Goal: Task Accomplishment & Management: Use online tool/utility

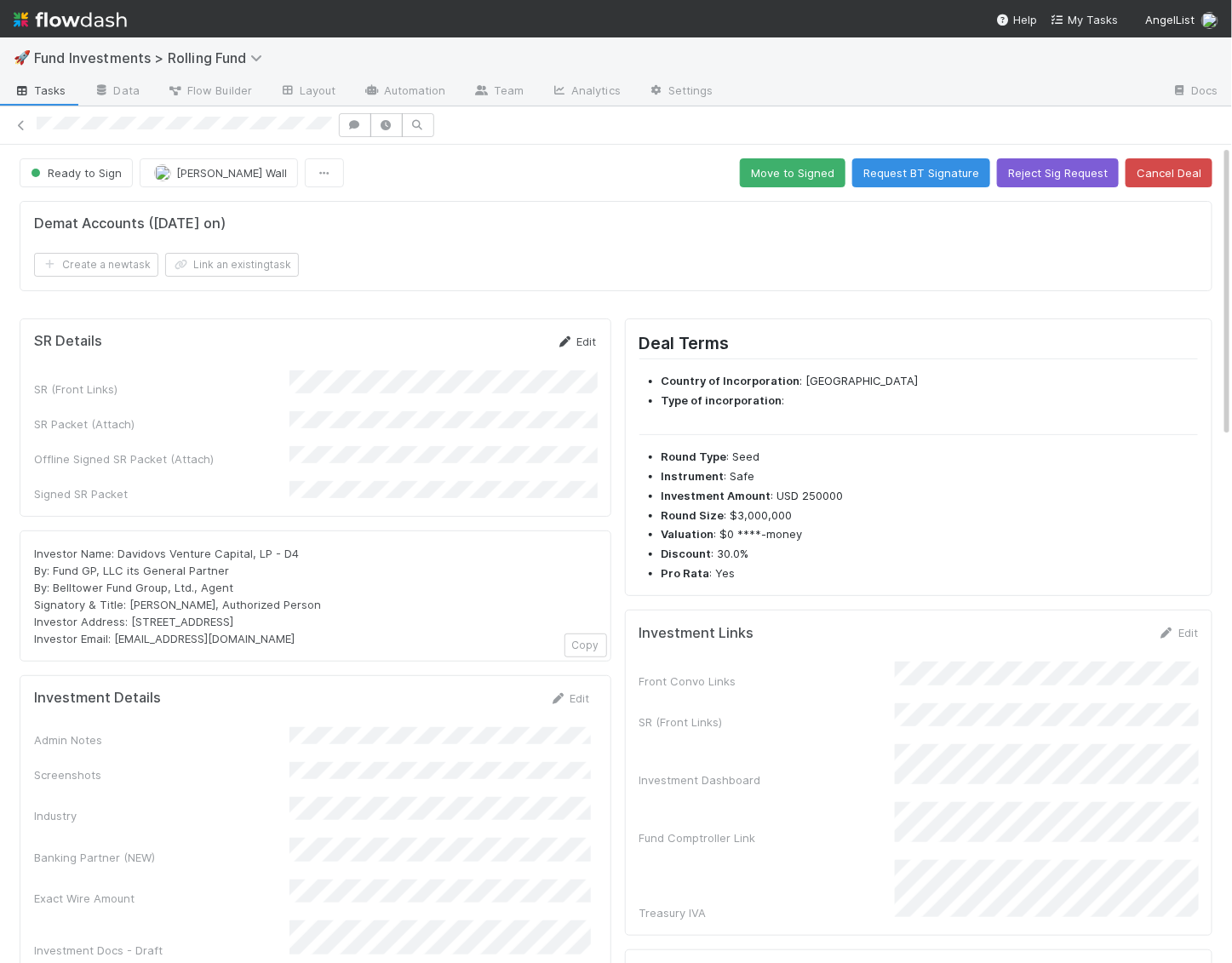
click at [585, 334] on link "Edit" at bounding box center [576, 341] width 40 height 13
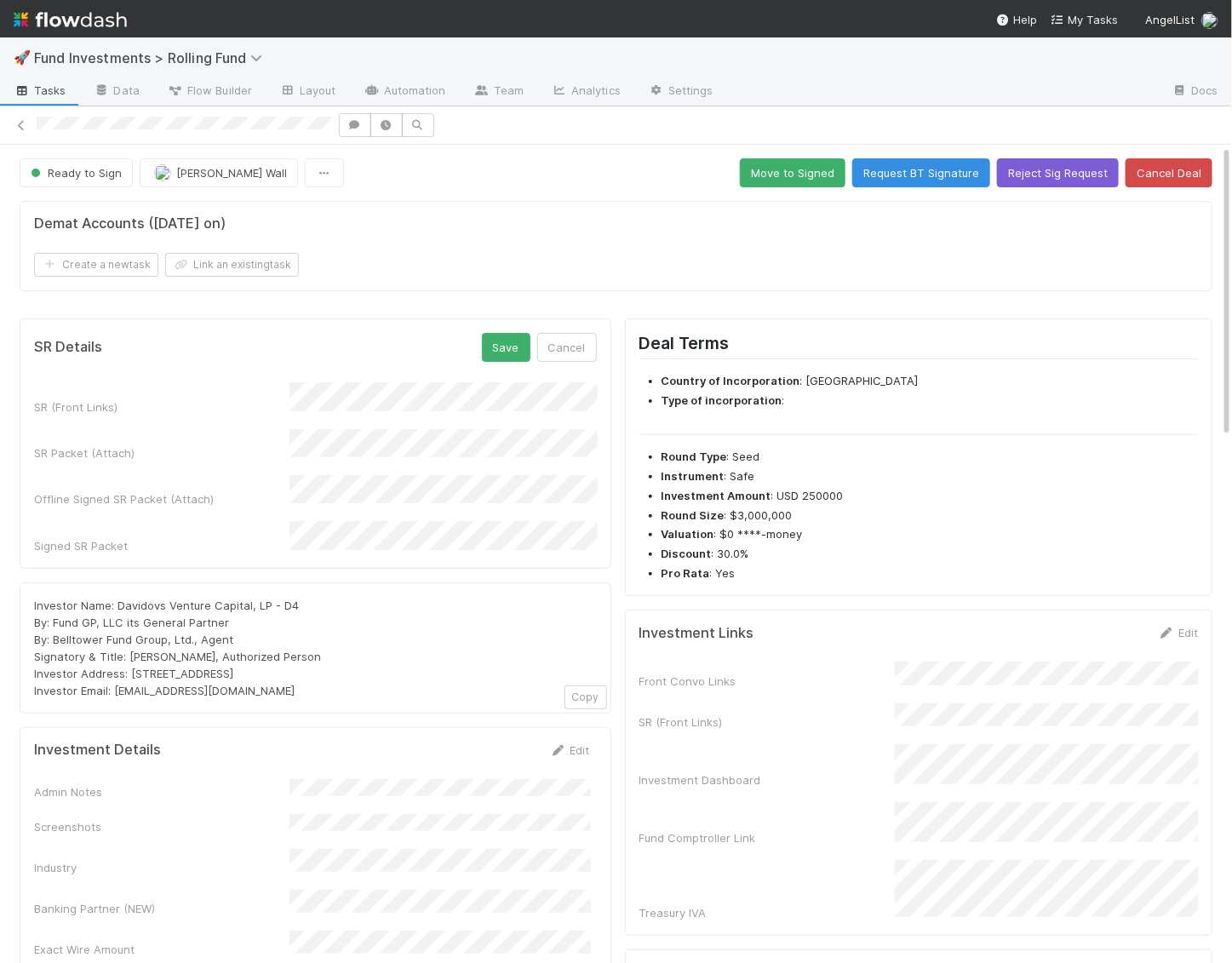
click at [1040, 108] on div at bounding box center [616, 125] width 1232 height 38
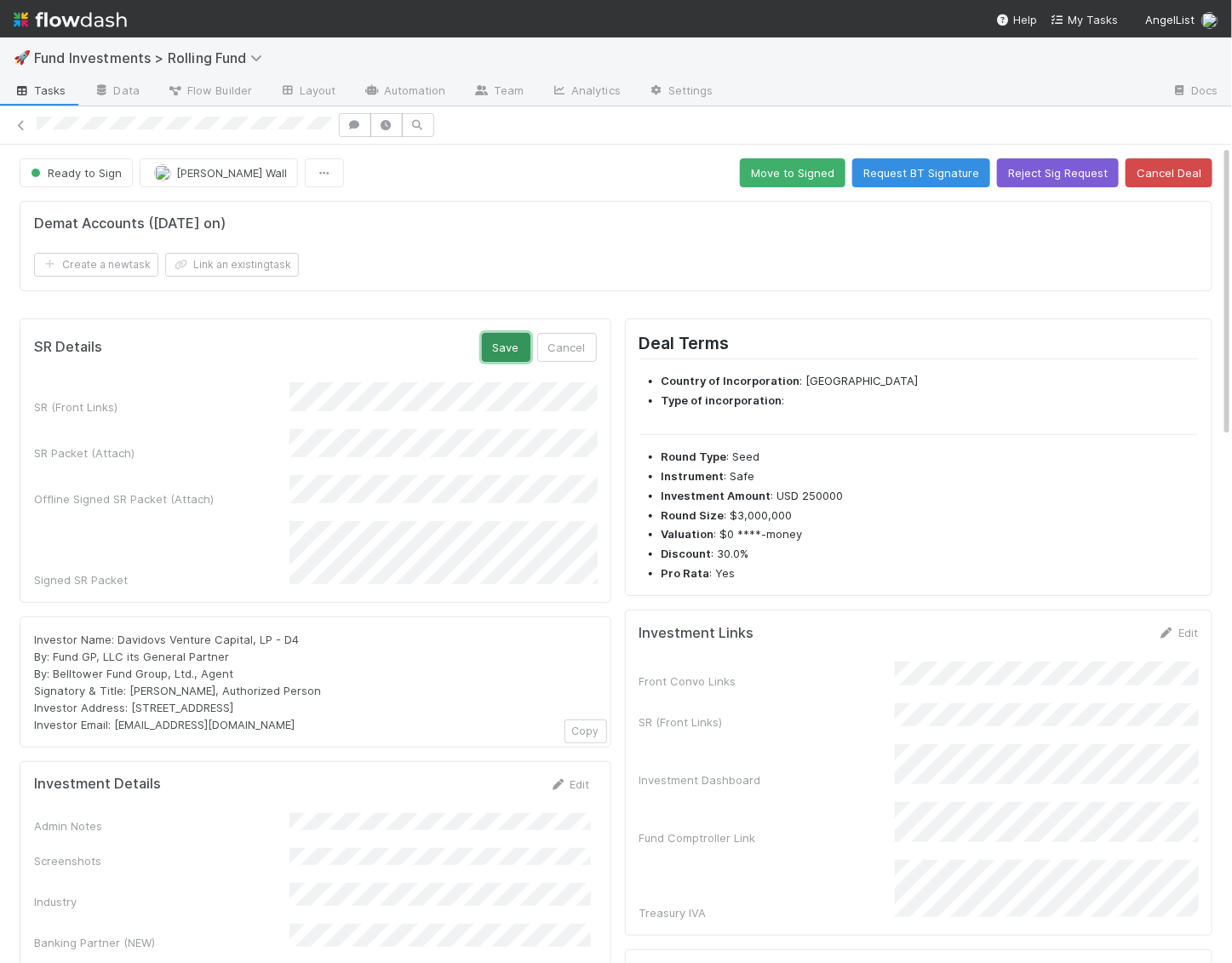
click at [503, 342] on button "Save" at bounding box center [506, 348] width 49 height 29
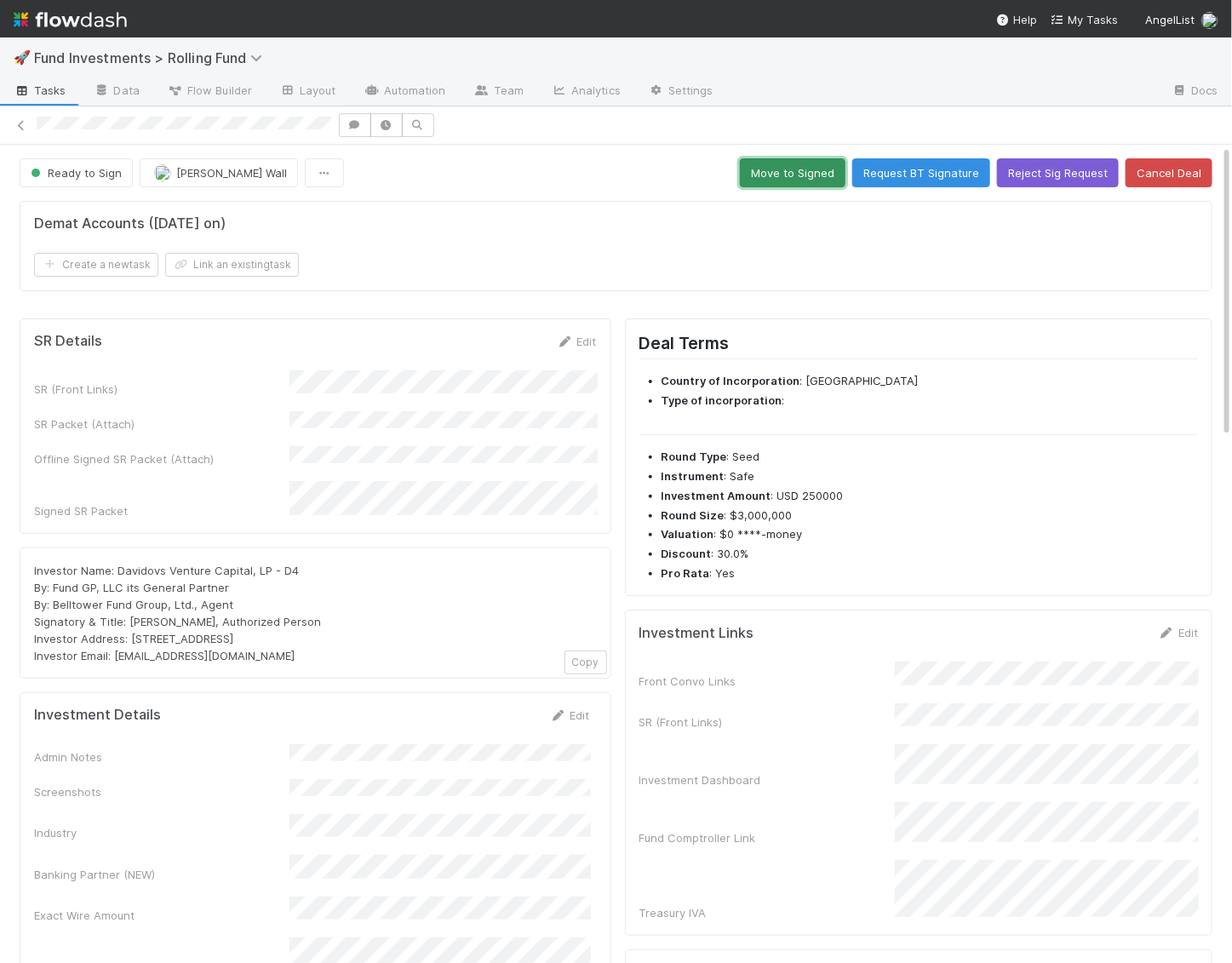
click at [780, 173] on button "Move to Signed" at bounding box center [792, 173] width 106 height 29
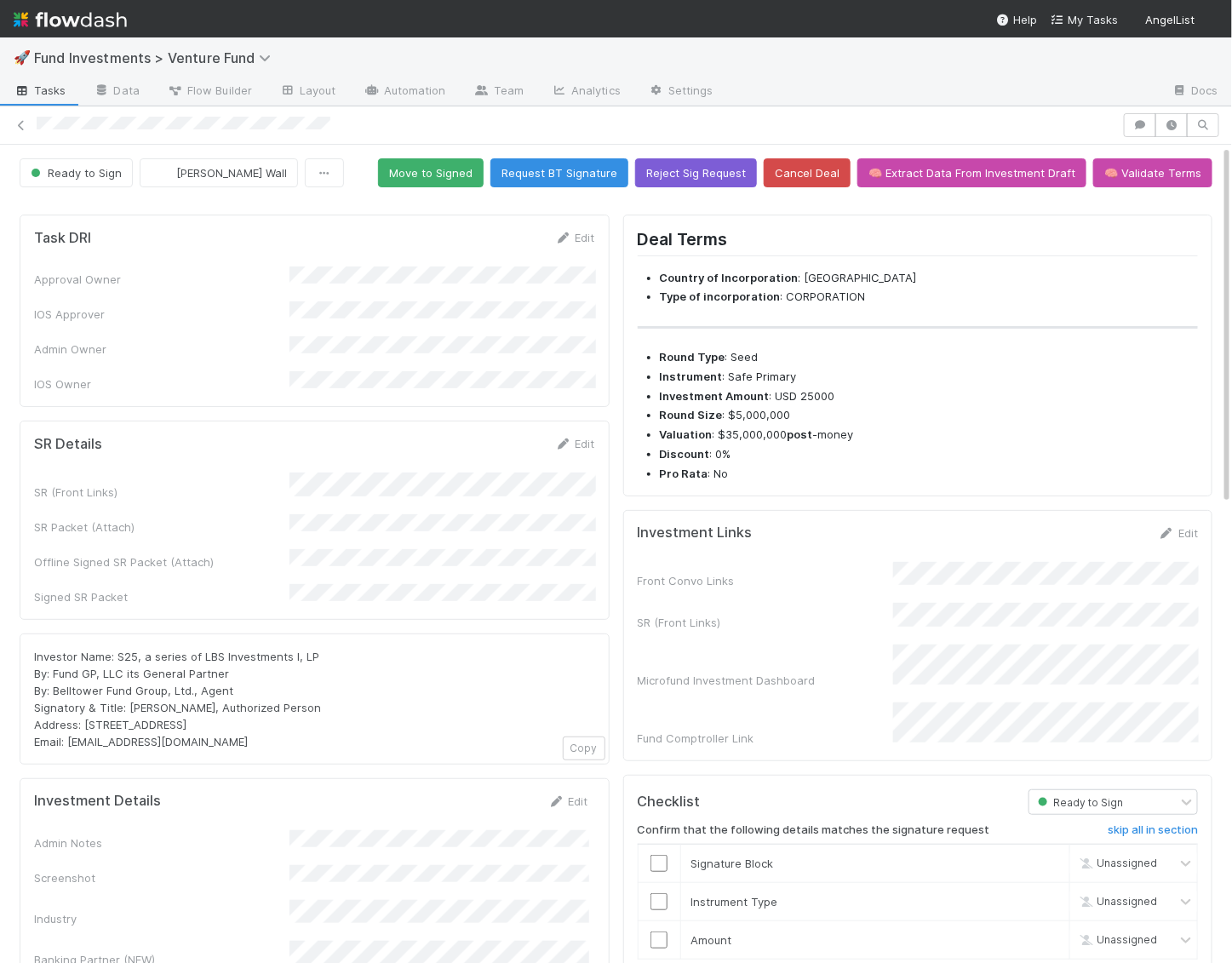
click at [428, 164] on button "Move to Signed" at bounding box center [430, 173] width 106 height 29
